Goal: Information Seeking & Learning: Learn about a topic

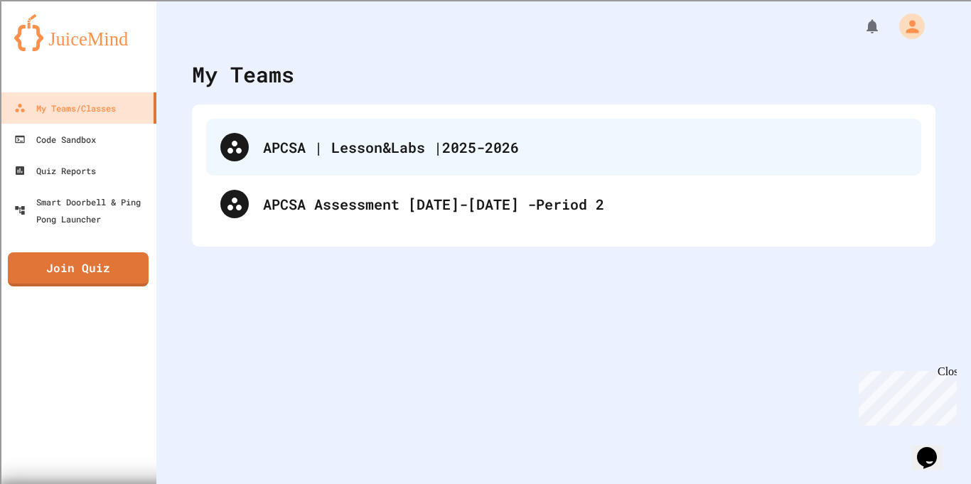
click at [291, 149] on div "APCSA | Lesson&Labs |2025-2026" at bounding box center [585, 146] width 644 height 21
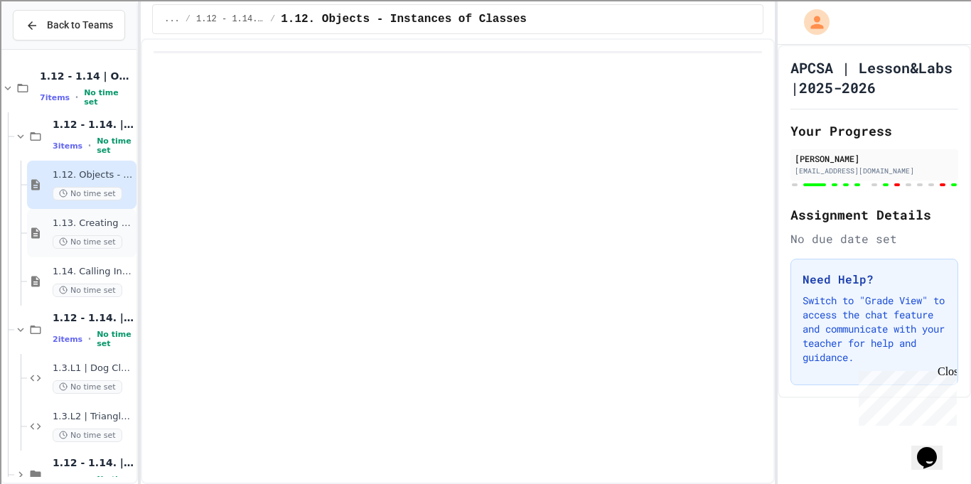
click at [70, 227] on span "1.13. Creating and Initializing Objects: Constructors" at bounding box center [93, 224] width 81 height 12
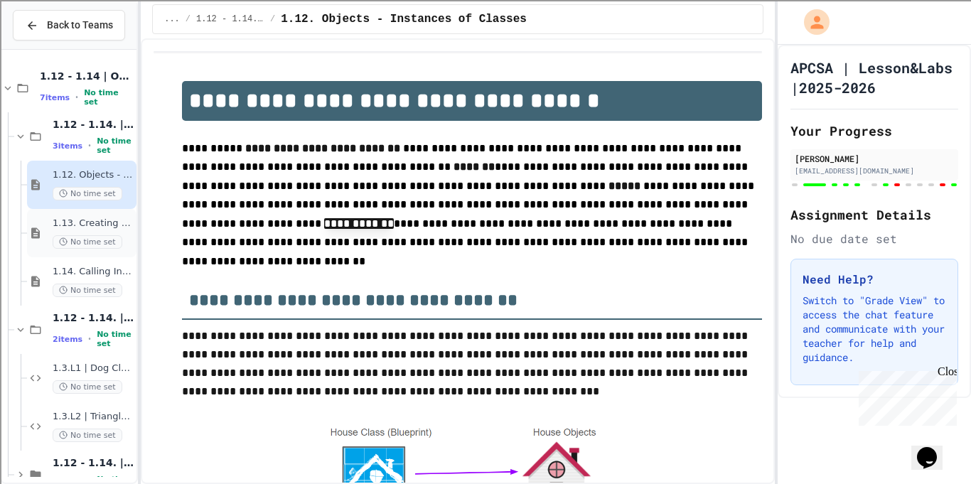
click at [93, 225] on span "1.13. Creating and Initializing Objects: Constructors" at bounding box center [93, 224] width 81 height 12
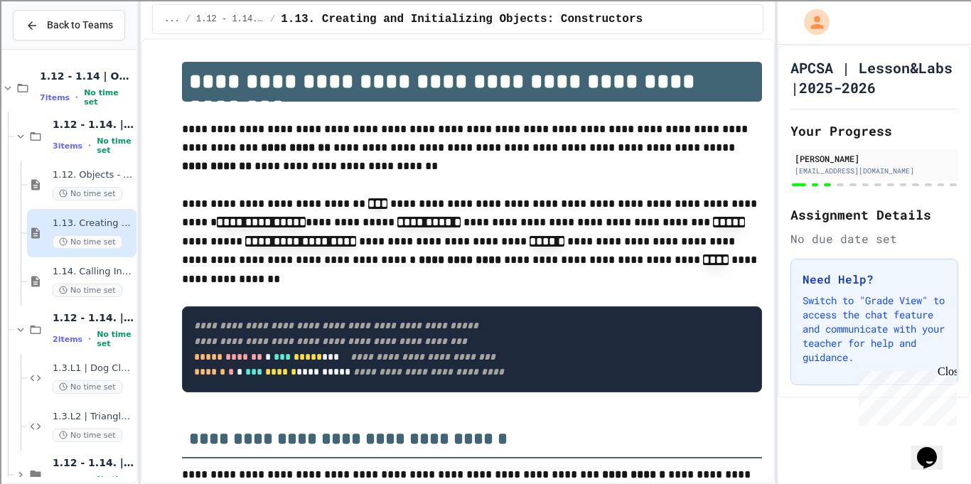
scroll to position [3016, 0]
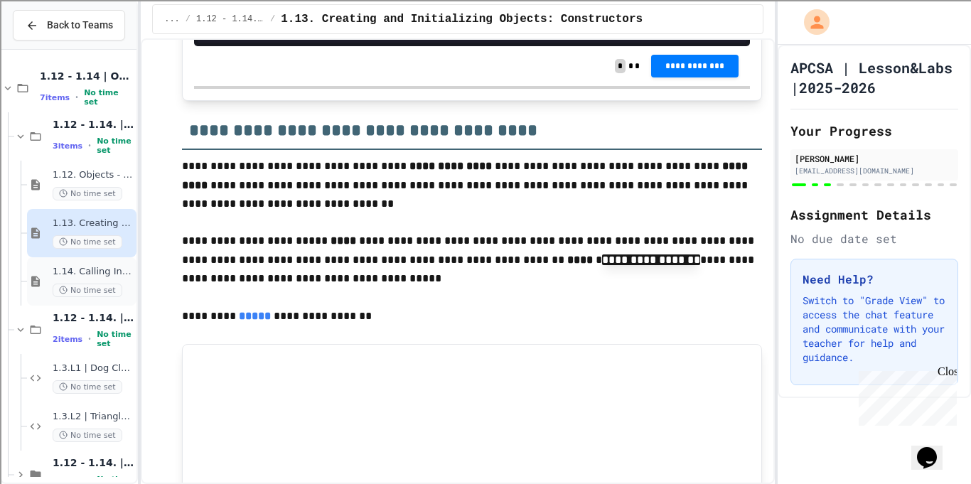
click at [75, 294] on span "No time set" at bounding box center [88, 291] width 70 height 14
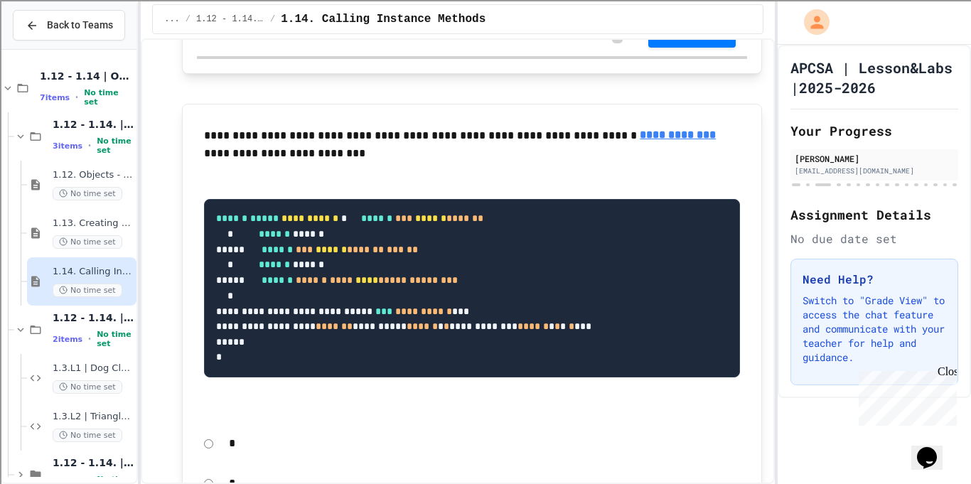
scroll to position [10816, 0]
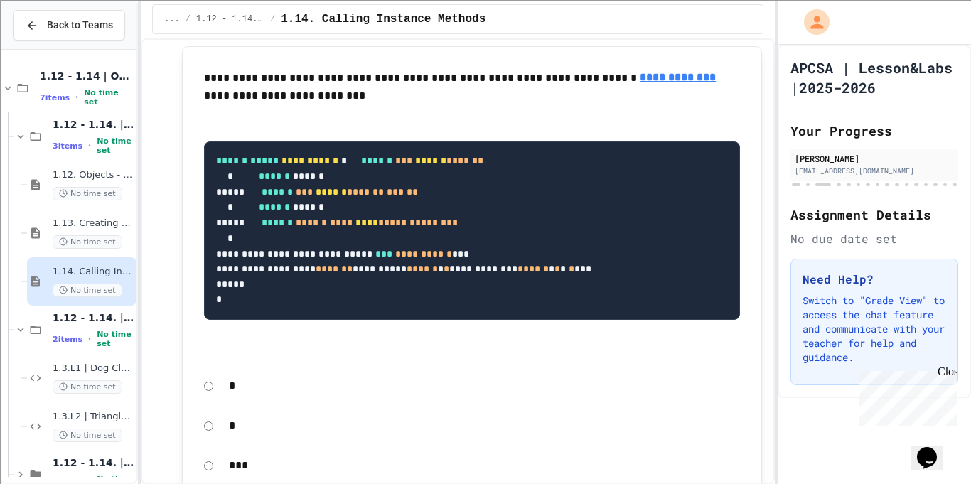
scroll to position [10891, 0]
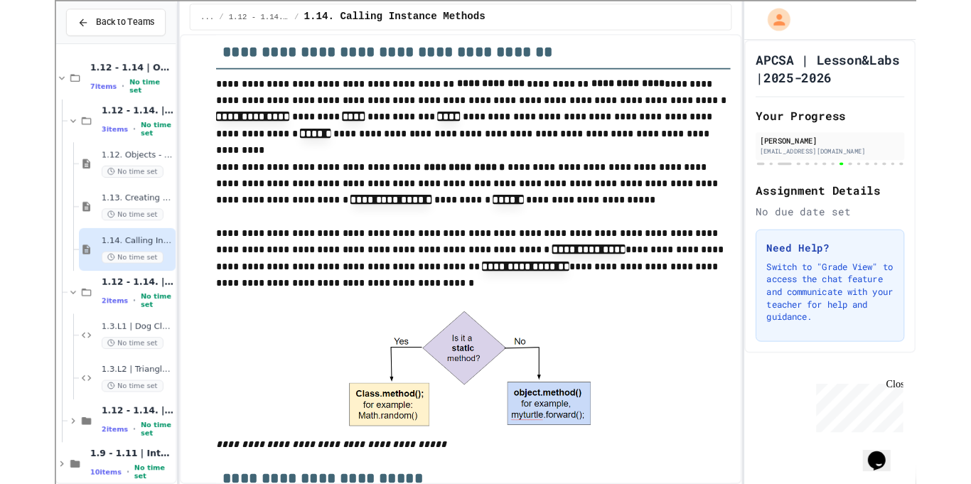
scroll to position [212, 0]
